Goal: Find contact information: Find contact information

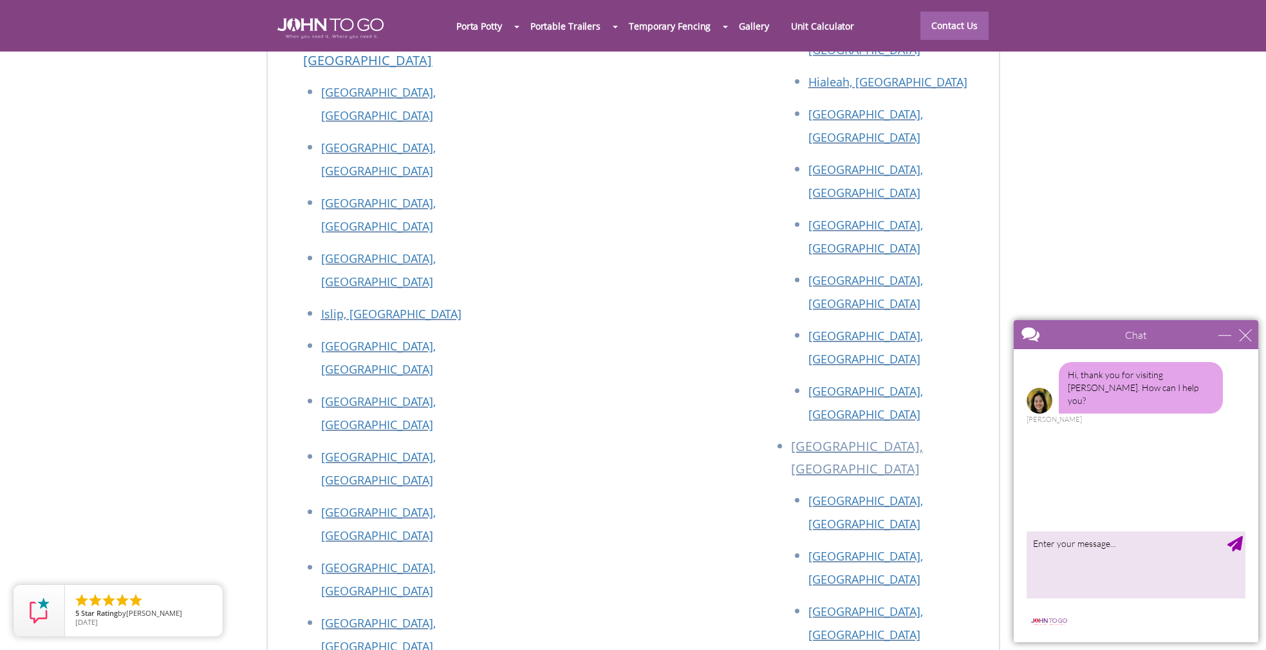
scroll to position [5789, 0]
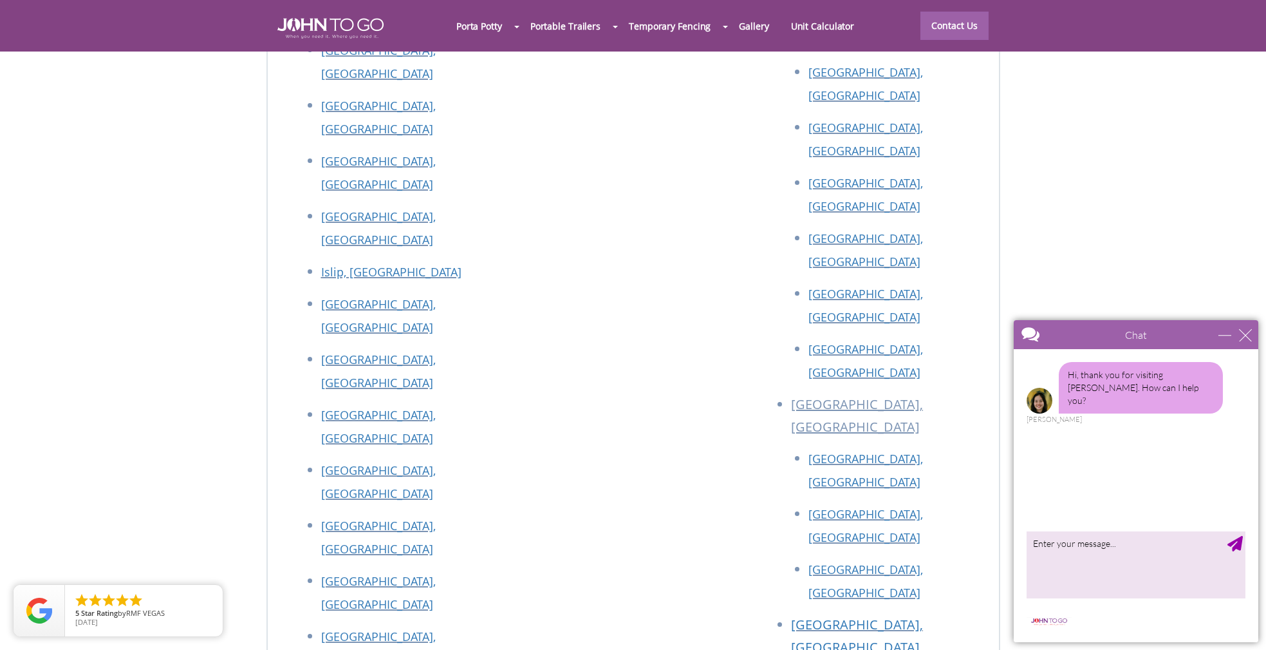
drag, startPoint x: 286, startPoint y: 343, endPoint x: 418, endPoint y: 355, distance: 132.5
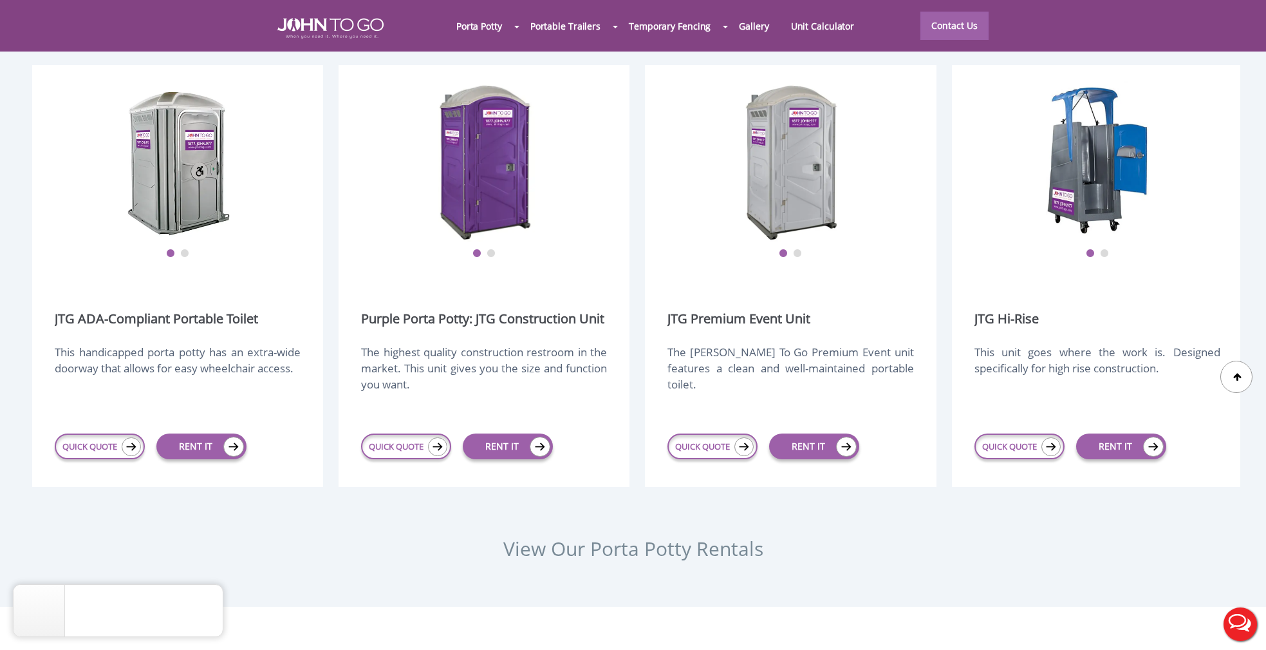
scroll to position [0, 0]
